Goal: Entertainment & Leisure: Consume media (video, audio)

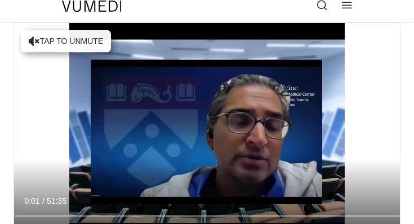
scroll to position [10, 0]
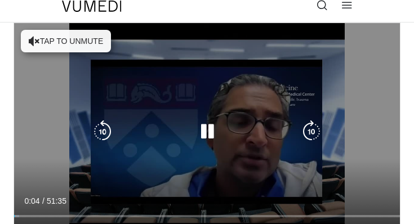
click at [73, 44] on button "Tap to unmute" at bounding box center [66, 41] width 90 height 23
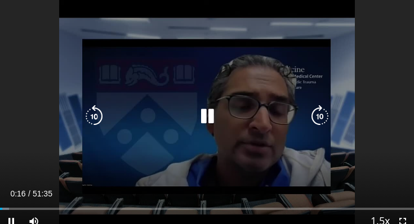
scroll to position [87, 0]
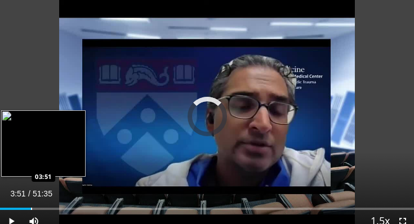
click at [30, 204] on div "Loaded : 0.00% 03:51 03:51" at bounding box center [207, 205] width 414 height 11
click at [37, 208] on div "04:37" at bounding box center [18, 209] width 37 height 2
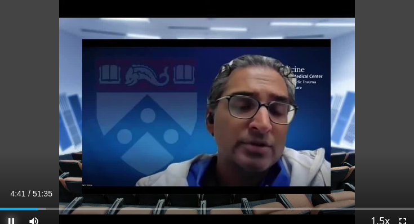
click at [5, 224] on span "Video Player" at bounding box center [11, 221] width 23 height 23
